Goal: Task Accomplishment & Management: Manage account settings

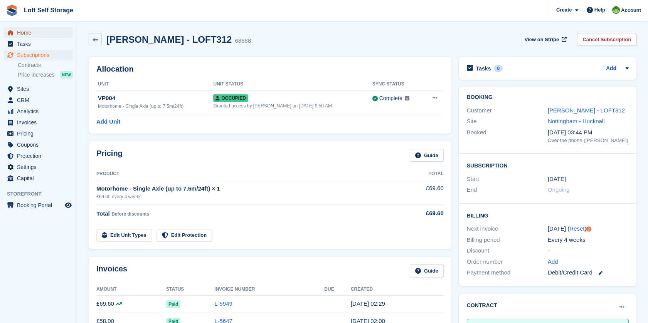
click at [26, 34] on span "Home" at bounding box center [40, 32] width 46 height 11
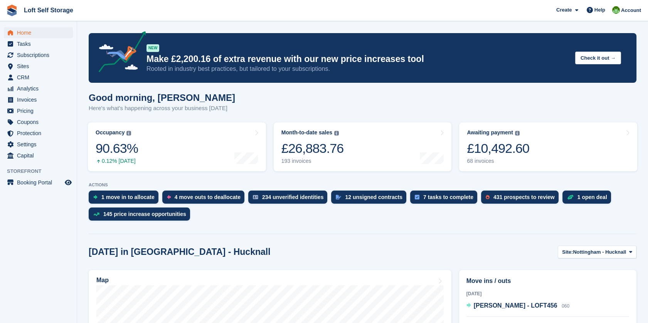
click at [320, 102] on div "Good morning, James Here's what's happening across your business today" at bounding box center [363, 108] width 548 height 30
click at [20, 285] on aside "Home Tasks Subscriptions Subscriptions Subscriptions Contracts Price increases …" at bounding box center [38, 163] width 77 height 285
click at [33, 57] on span "Subscriptions" at bounding box center [40, 55] width 46 height 11
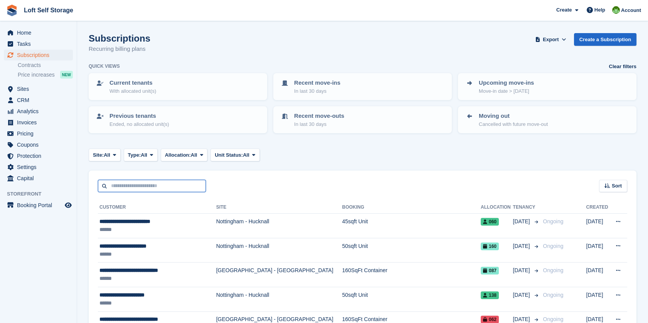
click at [116, 188] on input "text" at bounding box center [152, 186] width 108 height 13
type input "*******"
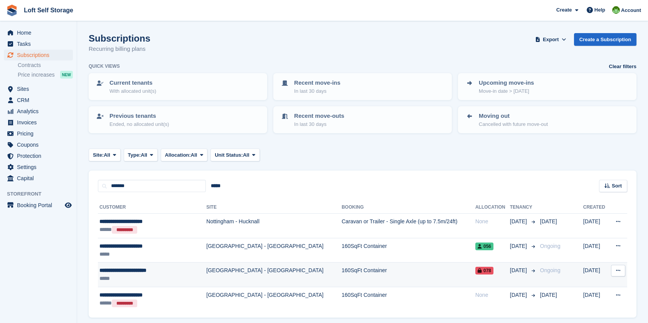
click at [137, 275] on div "*****" at bounding box center [145, 279] width 93 height 8
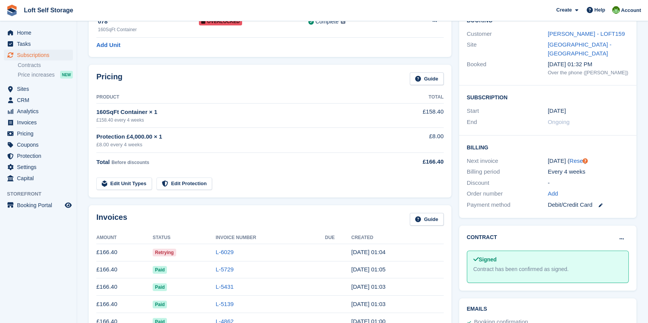
scroll to position [86, 0]
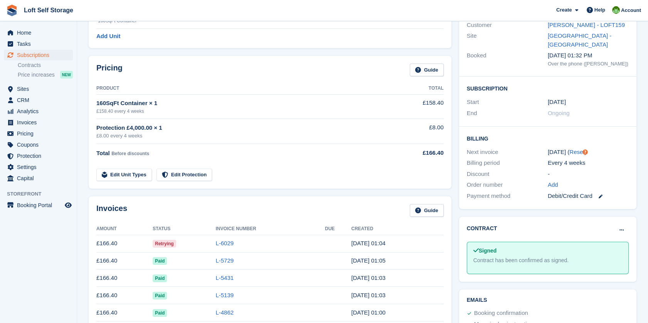
click at [312, 244] on td "L-6029" at bounding box center [269, 243] width 109 height 17
click at [192, 228] on th "Status" at bounding box center [184, 229] width 63 height 12
drag, startPoint x: 96, startPoint y: 244, endPoint x: 185, endPoint y: 246, distance: 89.1
click at [185, 246] on div "Invoices Guide Amount Status Invoice Number Due Created £166.40 Retrying L-6029…" at bounding box center [270, 276] width 363 height 158
drag, startPoint x: 185, startPoint y: 246, endPoint x: 318, endPoint y: 203, distance: 139.9
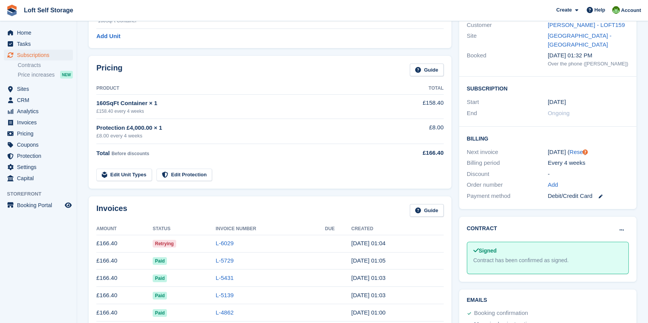
click at [318, 203] on div "Invoices Guide Amount Status Invoice Number Due Created £166.40 Retrying L-6029…" at bounding box center [270, 276] width 363 height 158
click at [392, 244] on td "8 Sep, 01:04" at bounding box center [397, 243] width 92 height 17
drag, startPoint x: 392, startPoint y: 244, endPoint x: 97, endPoint y: 247, distance: 295.7
click at [97, 247] on tr "£166.40 Retrying L-6029 8 Sep, 01:04" at bounding box center [269, 243] width 347 height 17
drag, startPoint x: 97, startPoint y: 247, endPoint x: 240, endPoint y: 202, distance: 150.5
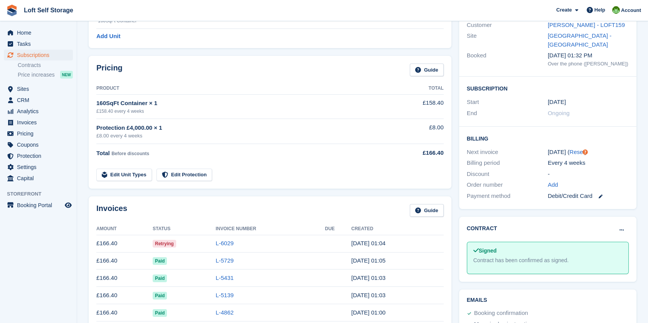
click at [240, 202] on div "Invoices Guide Amount Status Invoice Number Due Created £166.40 Retrying L-6029…" at bounding box center [270, 276] width 363 height 158
click at [235, 205] on div "Invoices Guide" at bounding box center [269, 212] width 347 height 17
click at [286, 204] on div "Invoices Guide" at bounding box center [269, 212] width 347 height 17
click at [267, 243] on td "L-6029" at bounding box center [269, 243] width 109 height 17
click at [281, 246] on td "L-6029" at bounding box center [269, 243] width 109 height 17
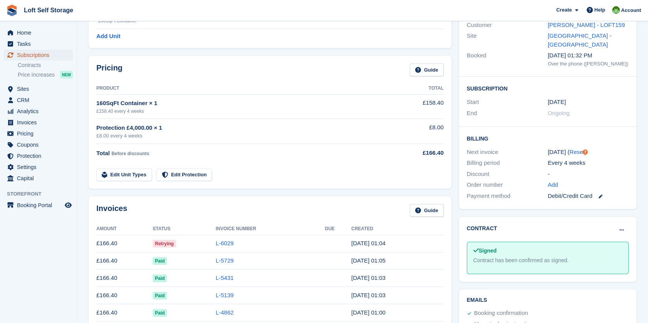
click at [41, 56] on span "Subscriptions" at bounding box center [40, 55] width 46 height 11
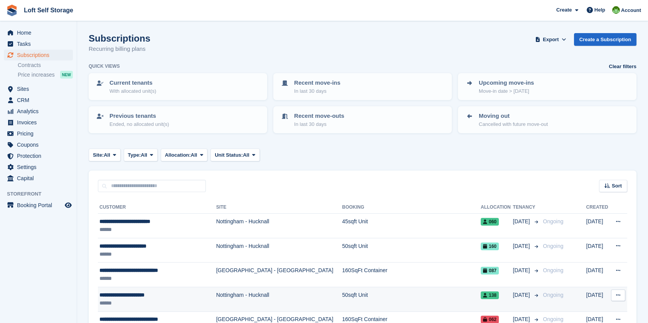
click at [130, 291] on div "**********" at bounding box center [153, 295] width 108 height 8
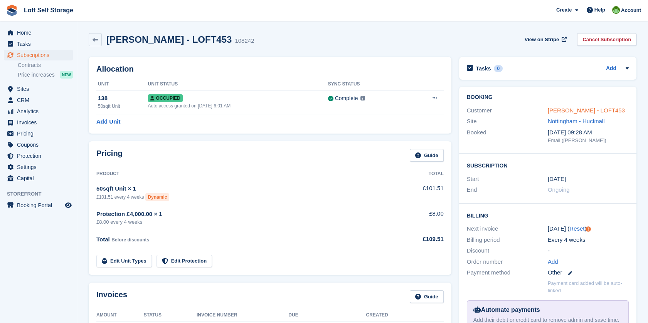
click at [589, 109] on link "[PERSON_NAME] - LOFT453" at bounding box center [586, 110] width 77 height 7
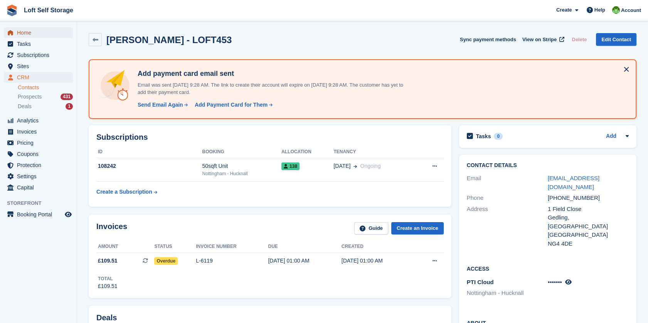
click at [25, 32] on span "Home" at bounding box center [40, 32] width 46 height 11
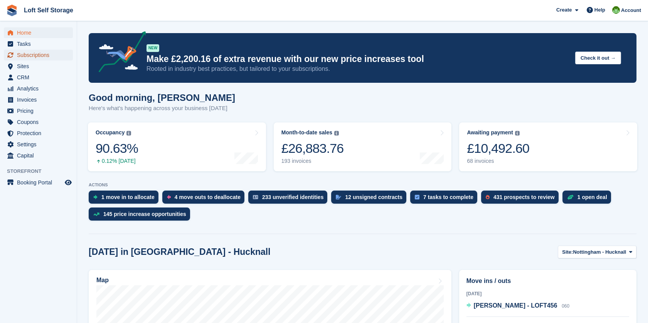
click at [25, 56] on span "Subscriptions" at bounding box center [40, 55] width 46 height 11
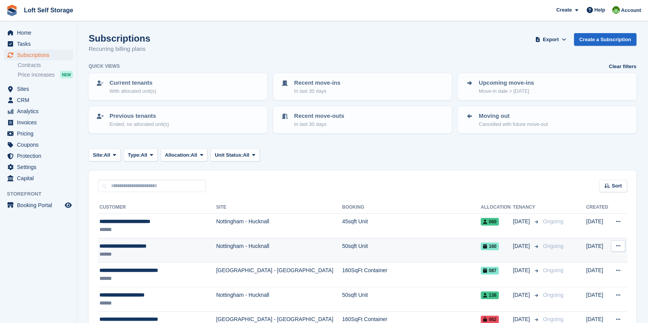
click at [123, 246] on div "**********" at bounding box center [153, 246] width 108 height 8
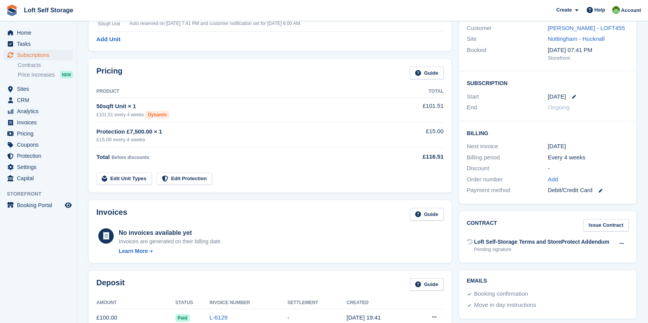
scroll to position [81, 0]
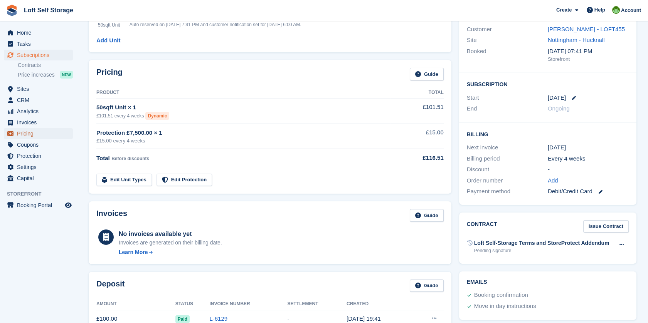
click at [28, 138] on span "Pricing" at bounding box center [40, 133] width 46 height 11
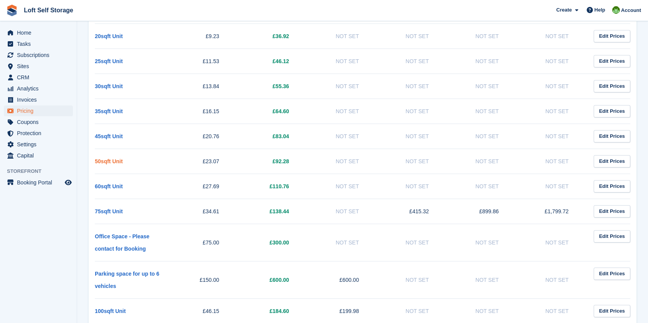
scroll to position [214, 0]
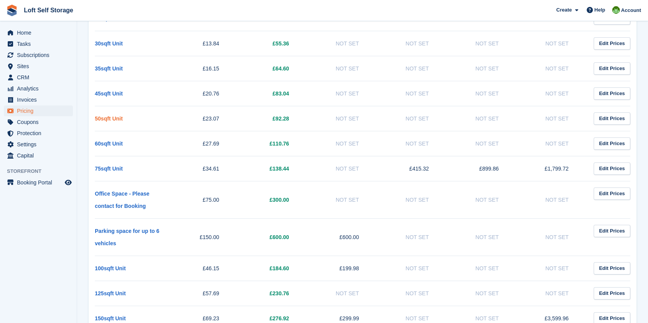
click at [113, 117] on link "50sqft Unit" at bounding box center [109, 119] width 28 height 6
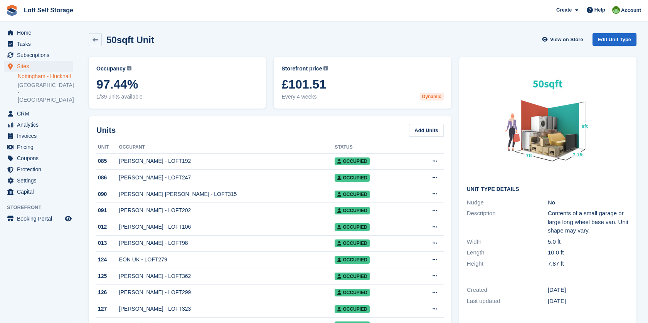
click at [365, 42] on div "50sqft Unit View on Store Edit Unit Type" at bounding box center [363, 39] width 548 height 13
click at [101, 42] on link at bounding box center [95, 39] width 13 height 13
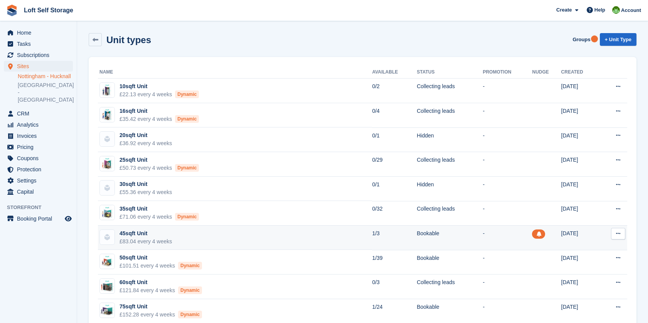
click at [139, 230] on div "45sqft Unit" at bounding box center [145, 234] width 52 height 8
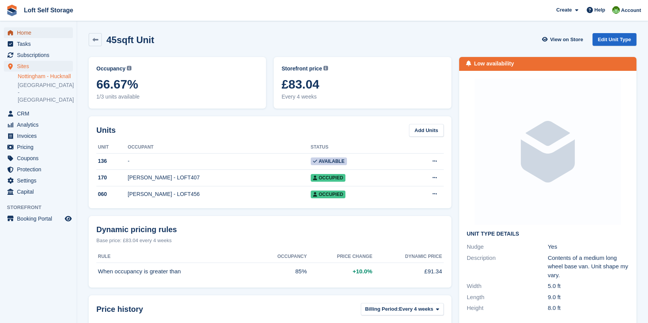
click at [32, 31] on span "Home" at bounding box center [40, 32] width 46 height 11
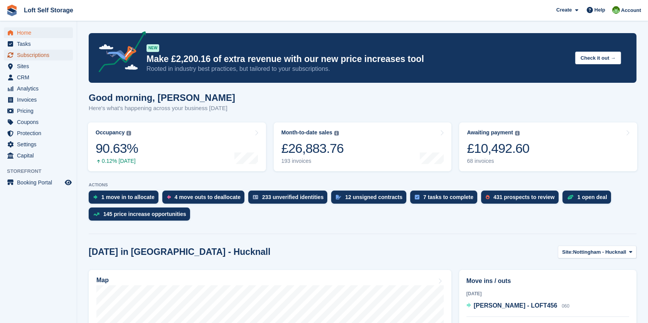
click at [33, 59] on span "Subscriptions" at bounding box center [40, 55] width 46 height 11
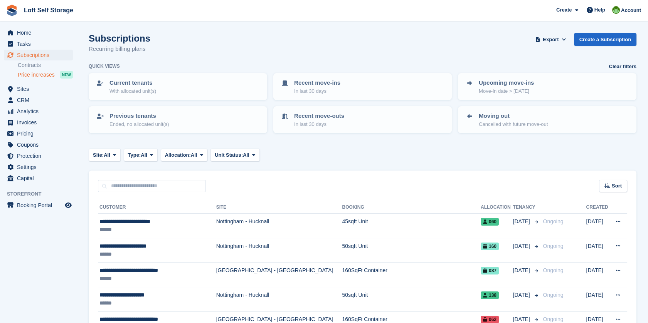
click at [33, 76] on span "Price increases" at bounding box center [36, 74] width 37 height 7
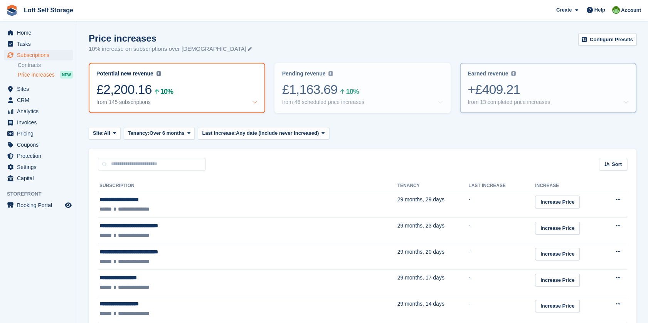
click at [521, 82] on div "+£409.21" at bounding box center [548, 90] width 161 height 16
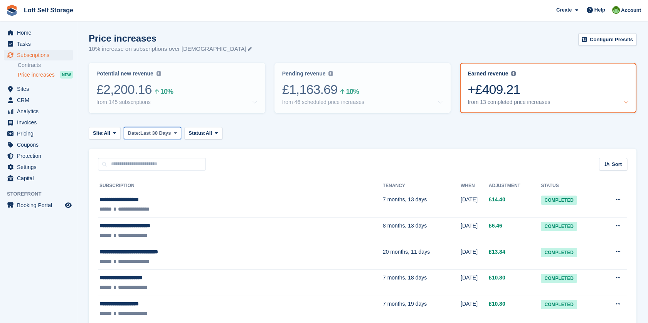
click at [150, 135] on span "Last 30 Days" at bounding box center [155, 134] width 31 height 8
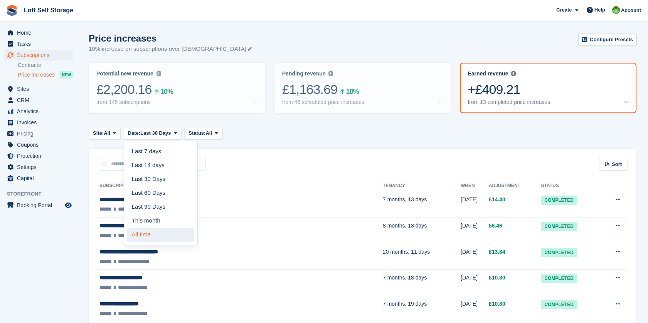
click at [149, 231] on link "All time" at bounding box center [160, 235] width 67 height 14
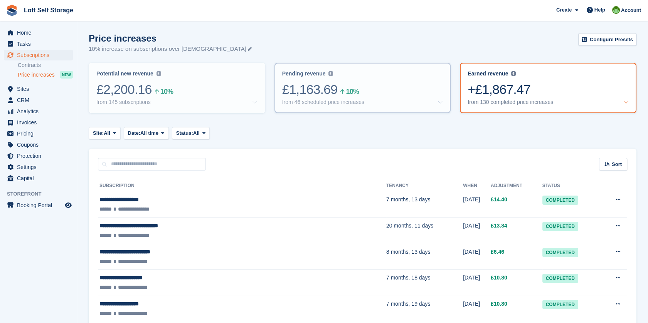
click at [330, 93] on div "£1,163.69 10%" at bounding box center [362, 90] width 161 height 16
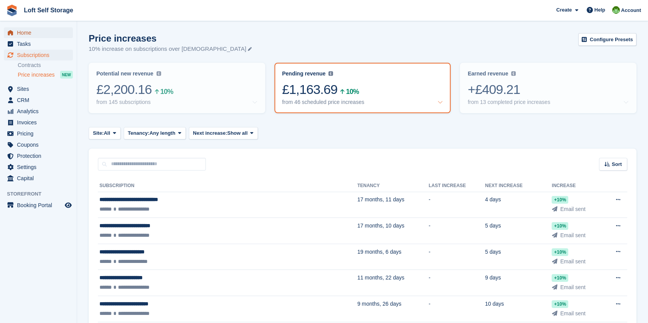
click at [25, 31] on span "Home" at bounding box center [40, 32] width 46 height 11
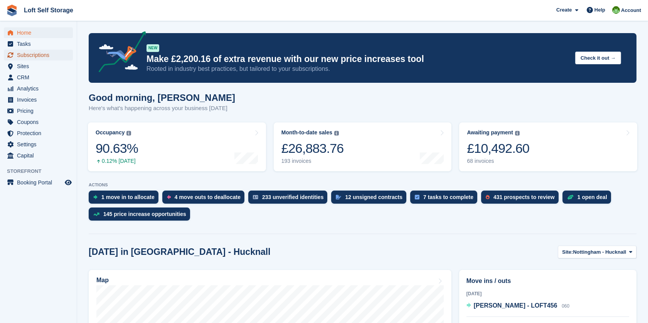
click at [36, 57] on span "Subscriptions" at bounding box center [40, 55] width 46 height 11
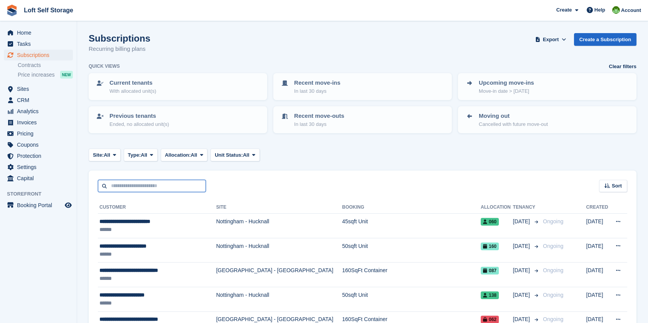
click at [162, 186] on input "text" at bounding box center [152, 186] width 108 height 13
type input "***"
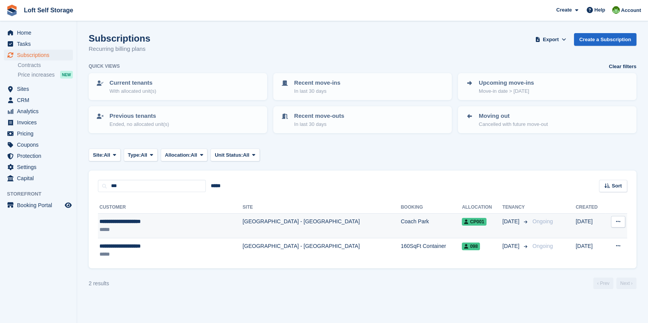
click at [142, 228] on div "*****" at bounding box center [152, 230] width 106 height 8
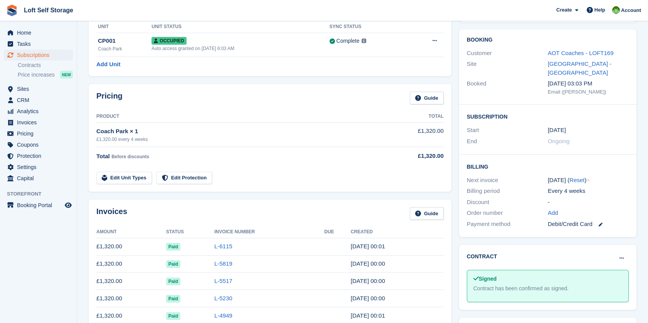
scroll to position [128, 0]
